Goal: Use online tool/utility: Utilize a website feature to perform a specific function

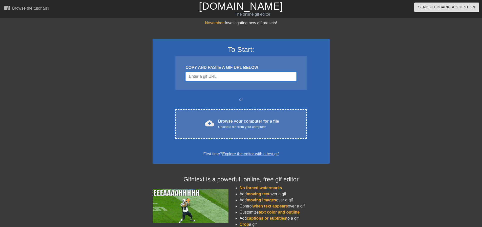
click at [199, 74] on input "Username" at bounding box center [241, 77] width 111 height 10
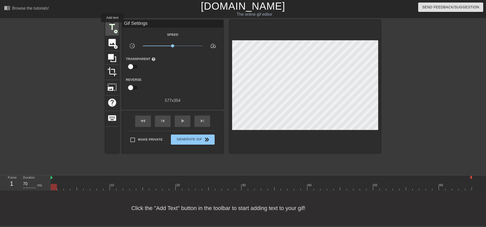
drag, startPoint x: 112, startPoint y: 26, endPoint x: 115, endPoint y: 26, distance: 2.6
click at [112, 26] on span "title" at bounding box center [112, 27] width 10 height 10
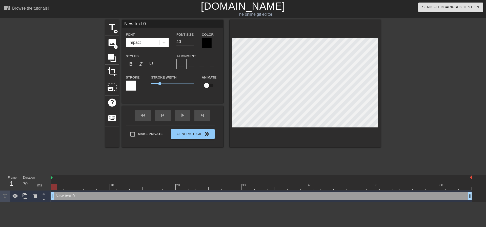
scroll to position [1, 1]
type input "H"
type textarea "H"
type input "He"
type textarea "He"
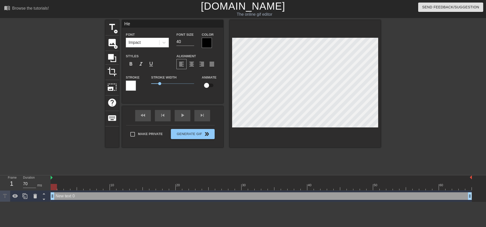
type input "Her"
type textarea "Her"
type input "Here"
type textarea "Here"
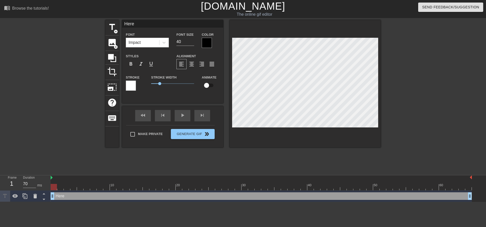
type input "Heres"
type textarea "Heres"
type input "Heres"
type textarea "Heres"
type input "Heres"
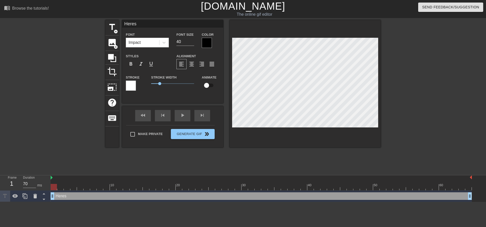
type textarea "Heres"
type input "Here"
type textarea "Here"
type input "Here'"
type textarea "Here'"
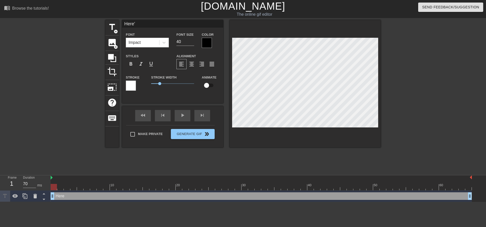
type input "Here's"
type textarea "Here's"
type input "Here's"
type textarea "Here's"
type input "Here's a"
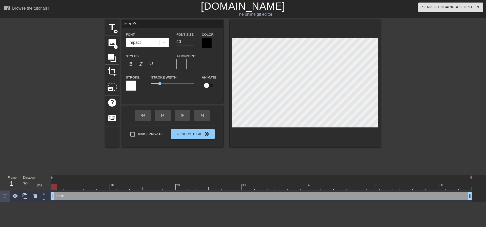
type textarea "Here's a"
type input "Here's a"
type textarea "Here's a"
type input "Here's a b"
type textarea "Here's a b"
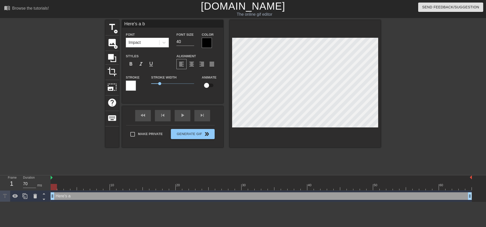
type input "Here's a bo"
type textarea "Here's a bo"
type input "Here's a boo"
type textarea "Here's a boo"
type input "Here's a boot"
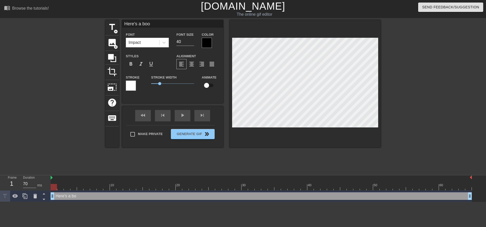
type textarea "Here's a boot"
type input "Here's a booty"
type textarea "Here's a booty"
type input "Here's a booty"
type textarea "Here's a booty"
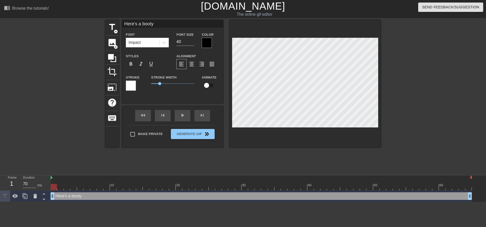
type input "Here's a booty r"
type textarea "Here's a booty r"
type input "Here's a booty re"
type textarea "Here's a booty re"
type input "Here's a booty rev"
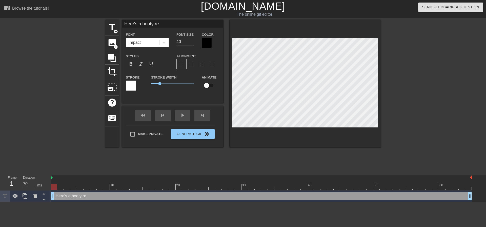
type textarea "Here's a booty rev"
type input "Here's a booty revi"
type textarea "Here's a booty revi"
type input "Here's a booty revie"
type textarea "Here's a booty revie"
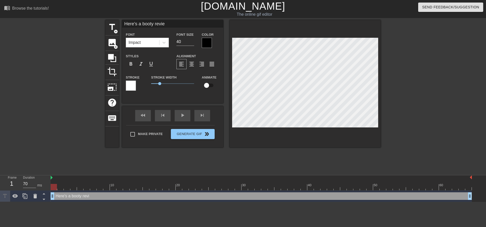
type input "Here's a booty review"
type textarea "Here's a booty review"
type input "Here's a booty review."
type textarea "Here's a booty review."
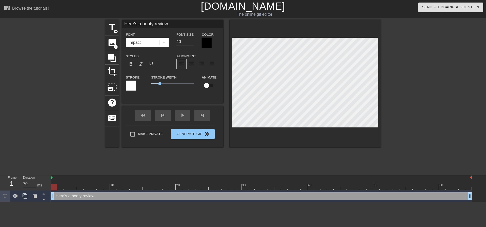
scroll to position [1, 1]
click at [140, 62] on span "format_italic" at bounding box center [141, 64] width 6 height 6
click at [205, 45] on div at bounding box center [207, 43] width 10 height 10
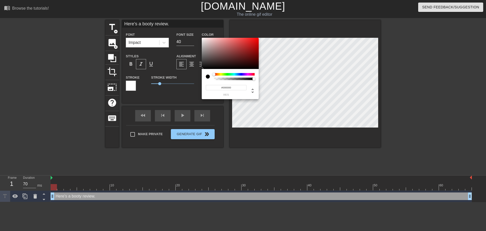
type input "#F6F1F1"
click at [203, 39] on div at bounding box center [230, 53] width 57 height 31
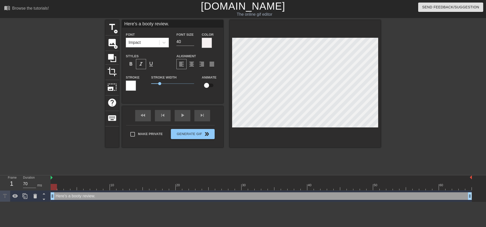
scroll to position [1, 2]
type input "Booty review."
type textarea "Booty review."
type input "Bootyreview."
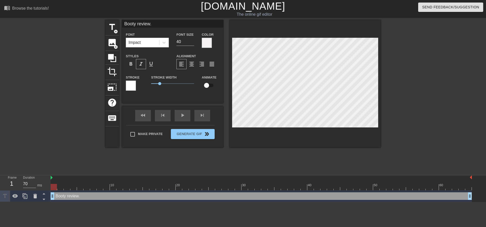
type textarea "Bootyreview."
type input "Booty review."
type textarea "Booty review."
type input "Booty ureview."
type textarea "Booty ureview."
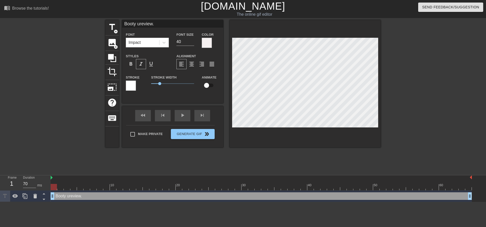
type input "Booty unreview."
type textarea "Booty unreview."
type input "Booty undreview."
type textarea "Booty undreview."
type input "Booty undereview."
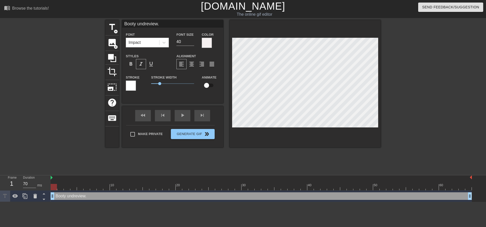
type textarea "Booty undereview."
type input "Booty underreview."
type textarea "Booty underreview."
type input "Booty under review."
type textarea "Booty under review."
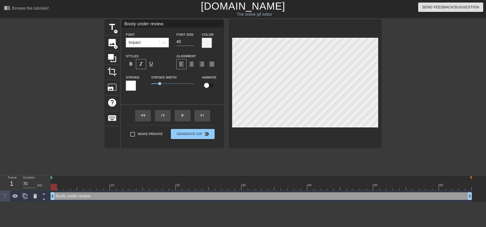
scroll to position [1, 2]
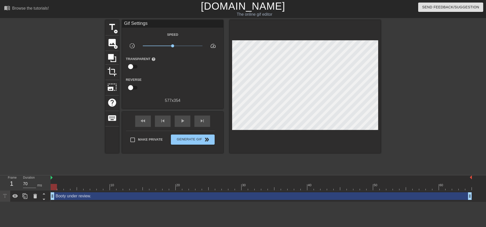
click at [279, 128] on div at bounding box center [305, 86] width 151 height 133
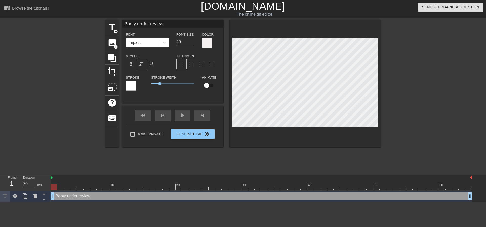
click at [132, 84] on div at bounding box center [131, 86] width 10 height 10
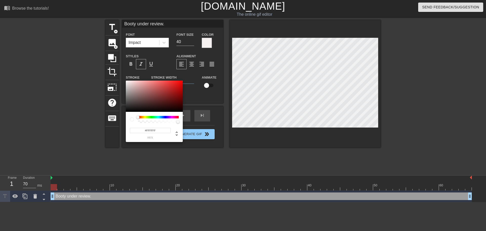
type input "#070707"
click at [127, 111] on div at bounding box center [154, 96] width 57 height 31
click at [127, 84] on div at bounding box center [127, 82] width 3 height 3
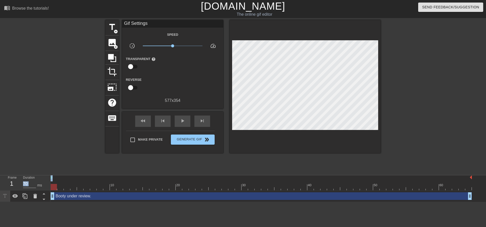
drag, startPoint x: 283, startPoint y: 137, endPoint x: 281, endPoint y: 131, distance: 5.7
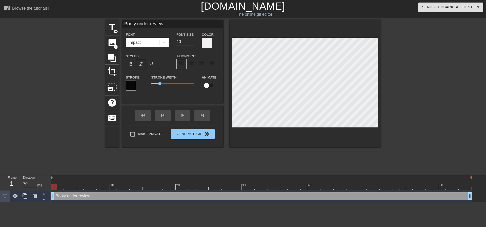
drag, startPoint x: 179, startPoint y: 42, endPoint x: 168, endPoint y: 49, distance: 13.1
click at [169, 45] on div "Font Impact Font Size 40 Color" at bounding box center [172, 39] width 101 height 16
type input "30"
click at [159, 85] on span "0.9" at bounding box center [159, 83] width 3 height 3
click at [132, 65] on span "format_bold" at bounding box center [131, 64] width 6 height 6
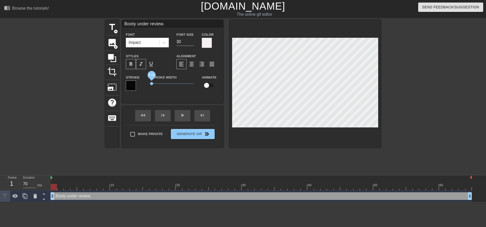
drag, startPoint x: 158, startPoint y: 82, endPoint x: 152, endPoint y: 83, distance: 6.6
click at [152, 83] on span "0.05" at bounding box center [151, 83] width 3 height 3
type input "Booty under review."
type textarea "Booty under review."
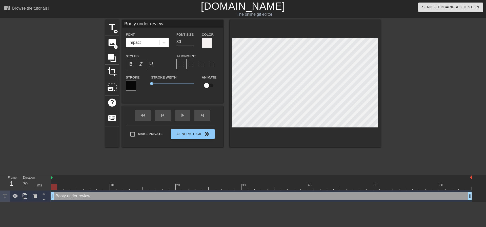
scroll to position [1, 1]
click at [152, 82] on span "0.15" at bounding box center [152, 83] width 3 height 3
click at [131, 66] on span "format_bold" at bounding box center [131, 64] width 6 height 6
type input "Booty under review."
drag, startPoint x: 153, startPoint y: 83, endPoint x: 158, endPoint y: 83, distance: 5.6
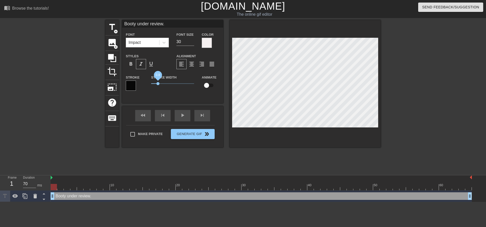
click at [158, 83] on span "0.8" at bounding box center [158, 83] width 3 height 3
click at [195, 66] on span "format_align_center" at bounding box center [192, 64] width 6 height 6
click at [183, 65] on span "format_align_left" at bounding box center [182, 64] width 6 height 6
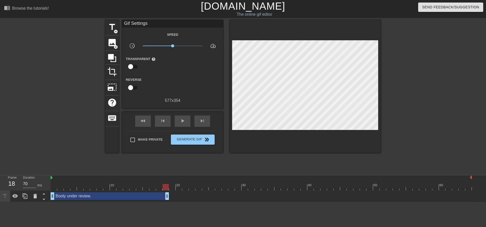
drag, startPoint x: 470, startPoint y: 199, endPoint x: 169, endPoint y: 186, distance: 301.2
click at [169, 186] on div "10 20 30 40 50 60 Booty under review. drag_handle drag_handle" at bounding box center [269, 188] width 436 height 27
click at [144, 120] on span "fast_rewind" at bounding box center [143, 121] width 6 height 6
click at [182, 124] on div "play_arrow" at bounding box center [183, 120] width 16 height 11
click at [182, 124] on div "pause" at bounding box center [183, 120] width 16 height 11
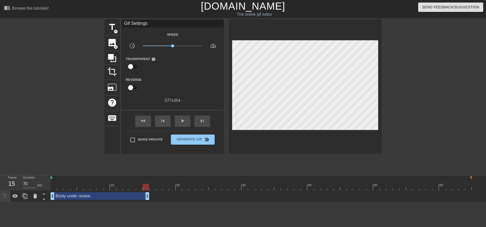
drag, startPoint x: 167, startPoint y: 195, endPoint x: 148, endPoint y: 186, distance: 20.4
click at [148, 186] on div "10 20 30 40 50 60 Booty under review. drag_handle drag_handle" at bounding box center [269, 188] width 436 height 27
click at [145, 119] on span "fast_rewind" at bounding box center [143, 121] width 6 height 6
click at [180, 124] on div "play_arrow" at bounding box center [183, 120] width 16 height 11
drag, startPoint x: 148, startPoint y: 193, endPoint x: 143, endPoint y: 193, distance: 4.8
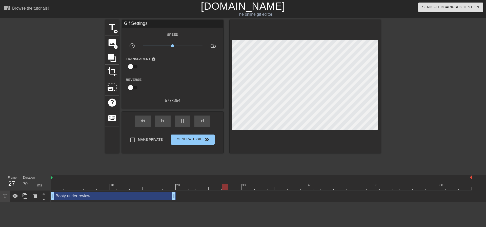
drag, startPoint x: 141, startPoint y: 196, endPoint x: 174, endPoint y: 199, distance: 33.0
drag, startPoint x: 173, startPoint y: 195, endPoint x: 143, endPoint y: 195, distance: 29.9
click at [143, 195] on div "Booty under review. drag_handle drag_handle" at bounding box center [261, 196] width 421 height 8
click at [146, 198] on div "Booty under review. drag_handle drag_handle" at bounding box center [261, 196] width 421 height 8
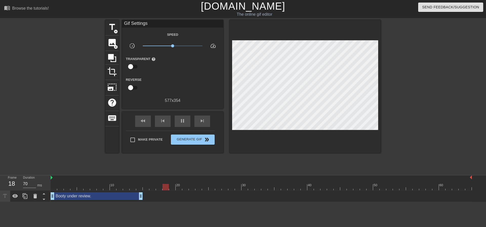
click at [144, 196] on div "Booty under review. drag_handle drag_handle" at bounding box center [261, 196] width 421 height 8
click at [148, 197] on div "Booty under review. drag_handle drag_handle" at bounding box center [261, 196] width 421 height 8
drag, startPoint x: 148, startPoint y: 197, endPoint x: 142, endPoint y: 196, distance: 6.6
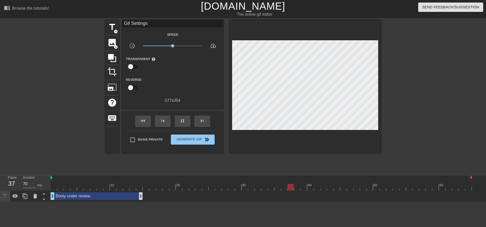
click at [148, 197] on div "Booty under review. drag_handle drag_handle" at bounding box center [261, 196] width 421 height 8
drag, startPoint x: 141, startPoint y: 196, endPoint x: 146, endPoint y: 196, distance: 5.6
type input "70"
click at [188, 141] on span "Generate Gif double_arrow" at bounding box center [193, 140] width 40 height 6
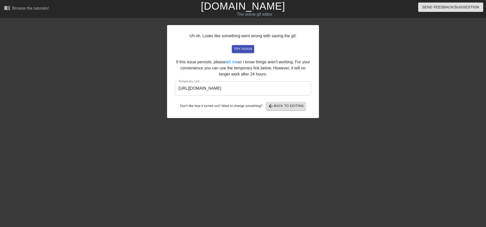
click at [219, 84] on input "[URL][DOMAIN_NAME]" at bounding box center [243, 88] width 136 height 14
click at [220, 84] on input "[URL][DOMAIN_NAME]" at bounding box center [243, 88] width 136 height 14
click at [220, 85] on input "[URL][DOMAIN_NAME]" at bounding box center [243, 88] width 136 height 14
